Goal: Information Seeking & Learning: Learn about a topic

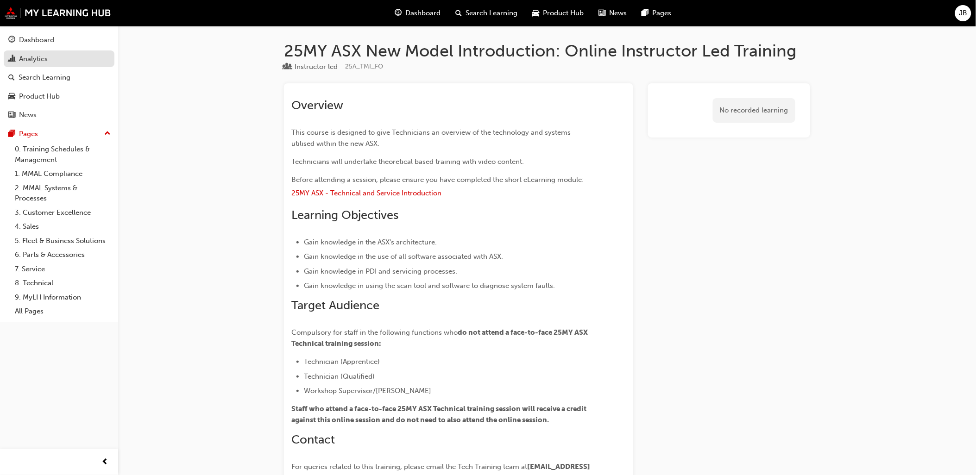
click at [63, 56] on div "Analytics" at bounding box center [58, 59] width 101 height 12
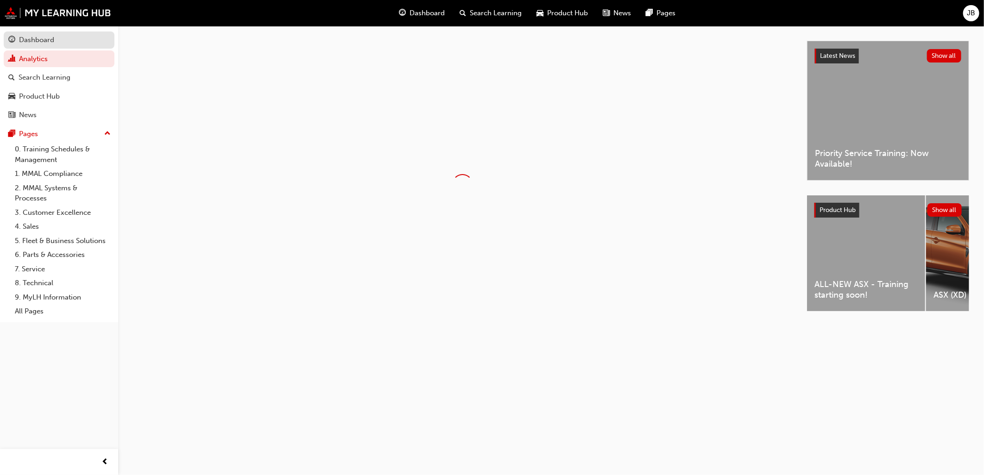
click at [77, 42] on div "Dashboard" at bounding box center [58, 40] width 101 height 12
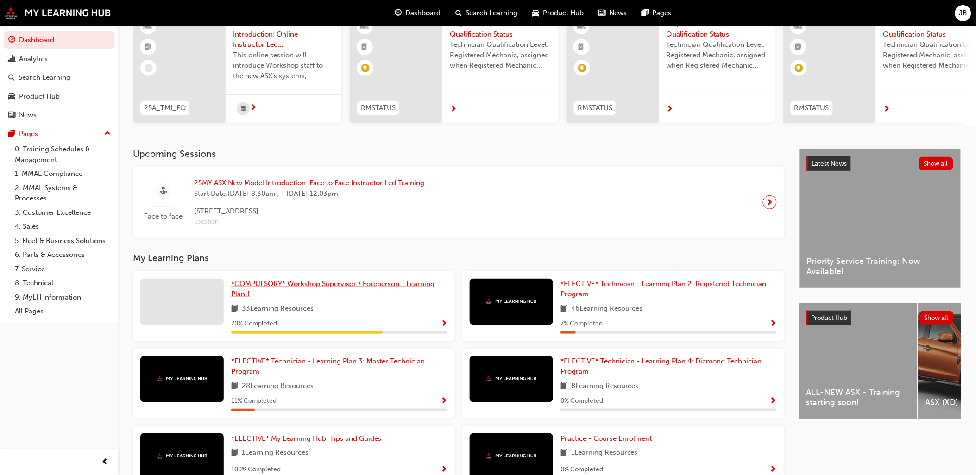
scroll to position [103, 0]
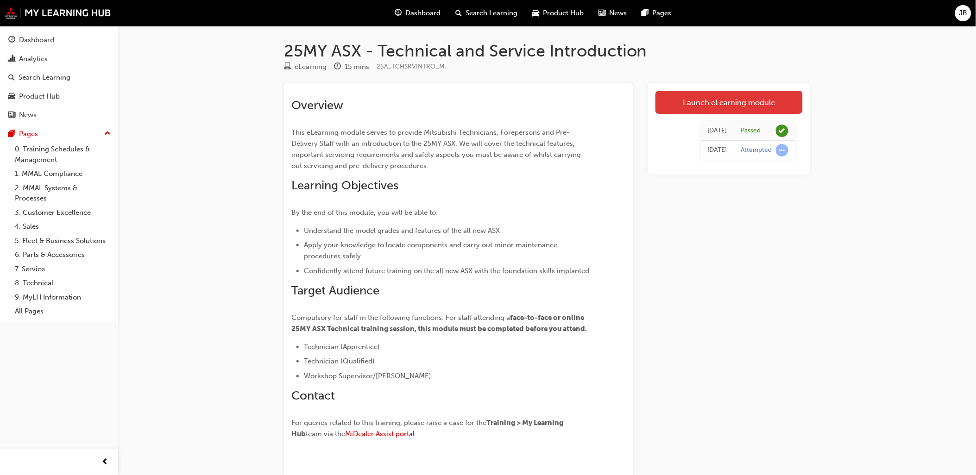
click at [707, 107] on link "Launch eLearning module" at bounding box center [728, 102] width 147 height 23
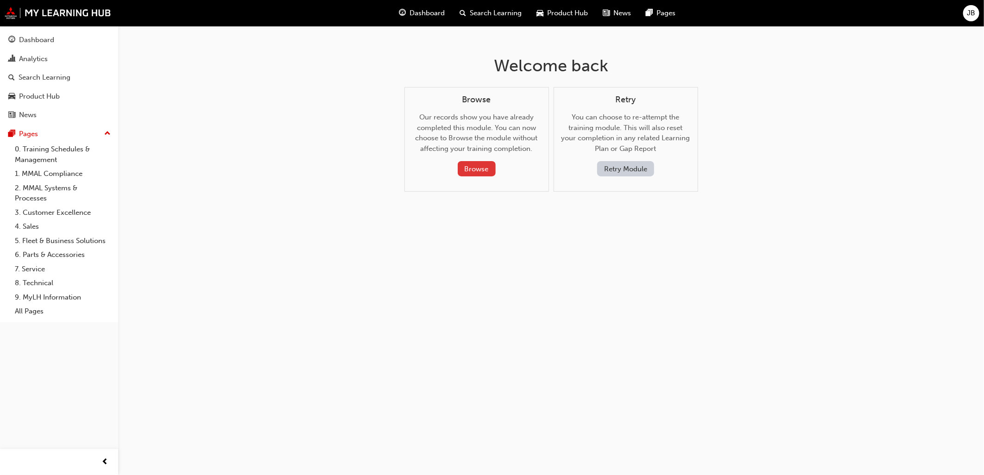
click at [479, 170] on button "Browse" at bounding box center [477, 168] width 38 height 15
